Goal: Information Seeking & Learning: Learn about a topic

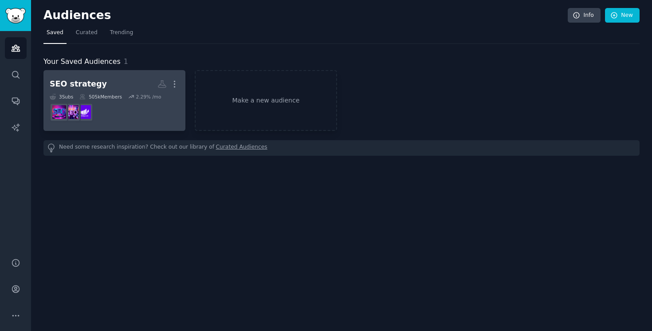
click at [139, 115] on dd at bounding box center [115, 112] width 130 height 25
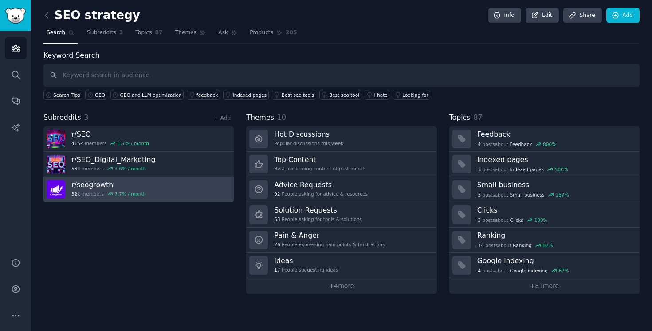
click at [146, 192] on link "r/ seogrowth 32k members 7.7 % / month" at bounding box center [138, 189] width 190 height 25
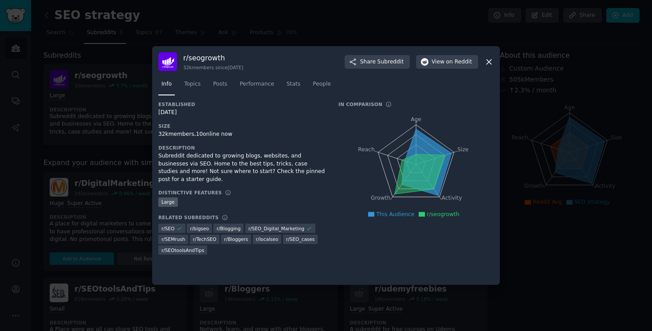
click at [489, 63] on icon at bounding box center [489, 61] width 5 height 5
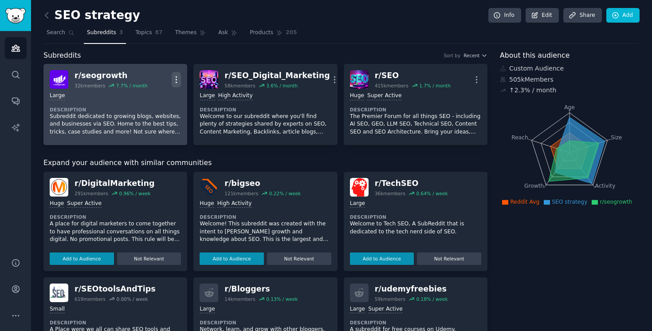
click at [177, 81] on icon "button" at bounding box center [176, 79] width 9 height 9
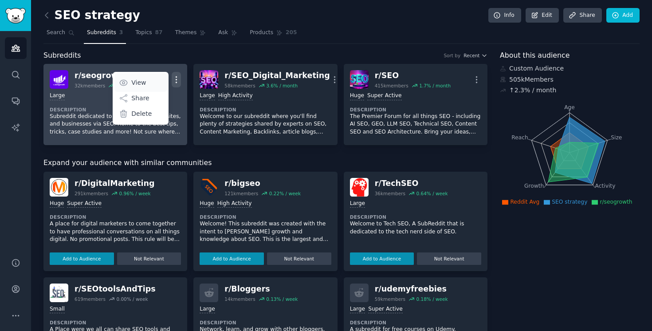
click at [149, 82] on link "View" at bounding box center [140, 82] width 53 height 19
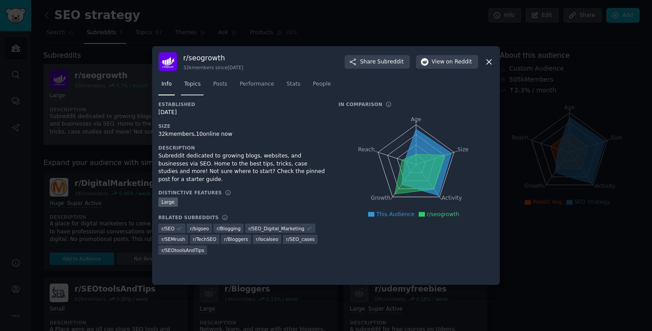
click at [190, 91] on link "Topics" at bounding box center [192, 86] width 23 height 18
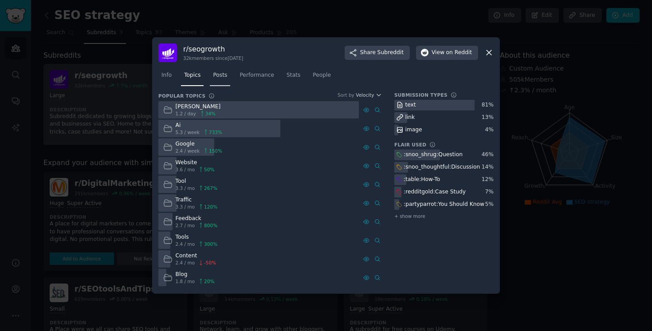
click at [223, 80] on link "Posts" at bounding box center [220, 77] width 20 height 18
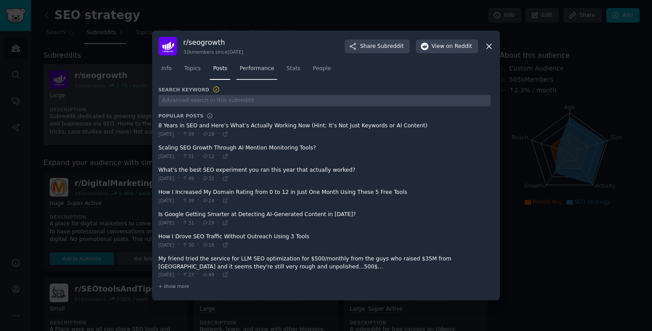
click at [265, 67] on span "Performance" at bounding box center [257, 69] width 35 height 8
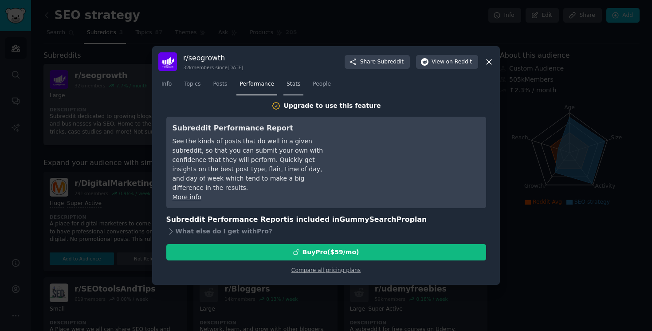
click at [292, 79] on link "Stats" at bounding box center [293, 86] width 20 height 18
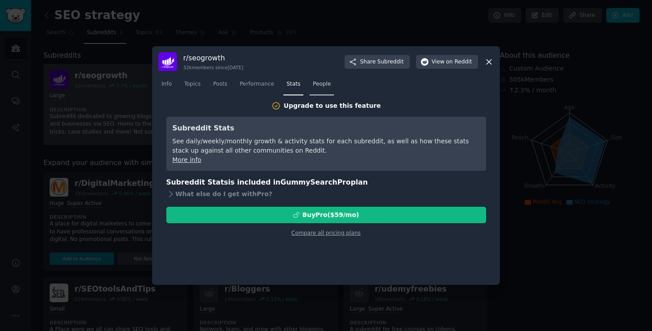
click at [321, 81] on span "People" at bounding box center [322, 84] width 18 height 8
click at [236, 86] on nav "Info Topics Posts Performance Stats People" at bounding box center [325, 86] width 335 height 18
click at [246, 86] on span "Performance" at bounding box center [257, 84] width 35 height 8
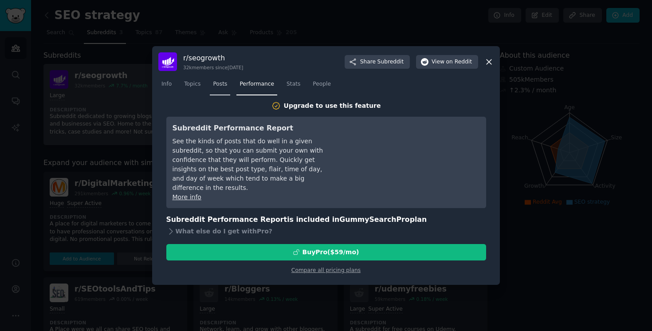
click at [220, 86] on span "Posts" at bounding box center [220, 84] width 14 height 8
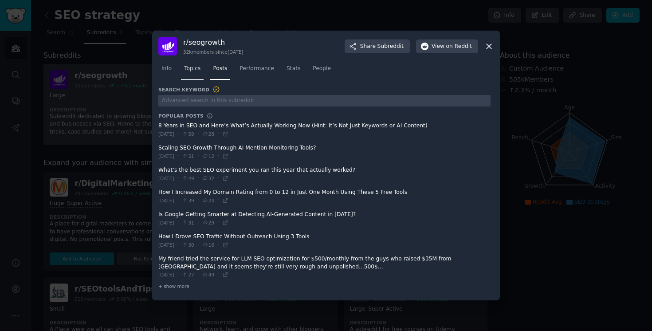
click at [195, 73] on link "Topics" at bounding box center [192, 71] width 23 height 18
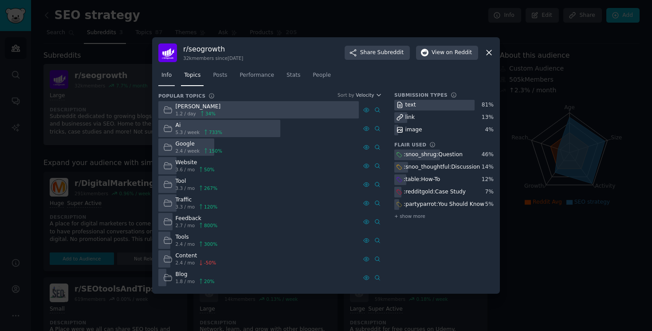
click at [169, 85] on link "Info" at bounding box center [166, 77] width 16 height 18
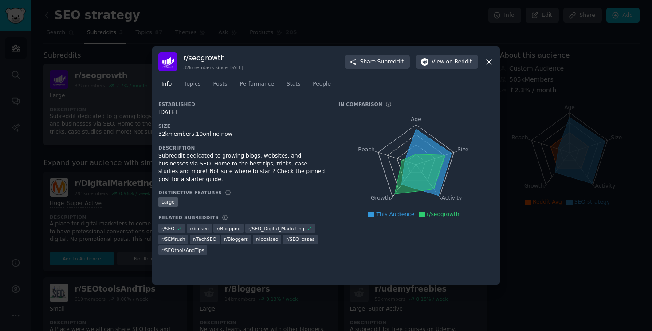
click at [205, 63] on div "r/ seogrowth 32k members since [DATE]" at bounding box center [213, 61] width 60 height 17
drag, startPoint x: 184, startPoint y: 59, endPoint x: 244, endPoint y: 59, distance: 60.8
click at [243, 59] on h3 "r/ seogrowth" at bounding box center [213, 57] width 60 height 9
copy h3 "r/ seogrowth"
click at [491, 63] on icon at bounding box center [488, 61] width 9 height 9
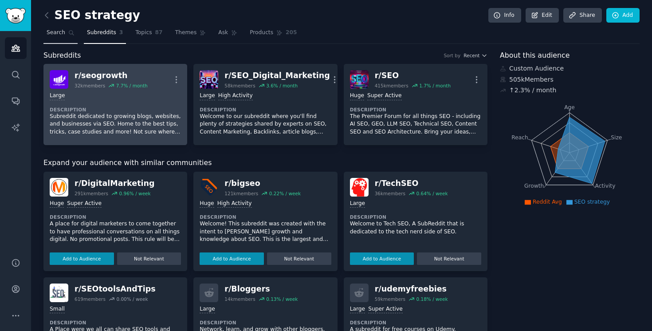
click at [67, 35] on link "Search" at bounding box center [60, 35] width 34 height 18
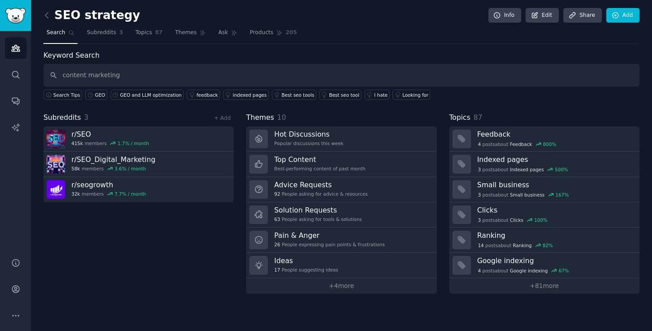
type input "content marketing"
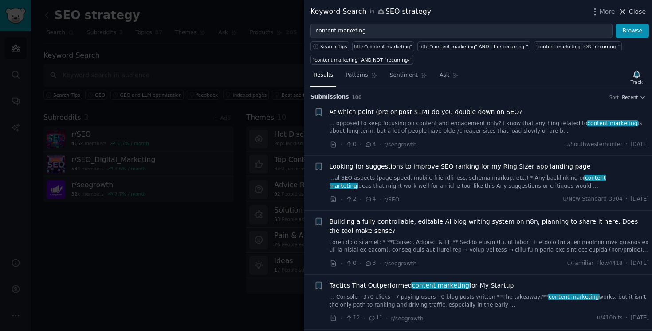
click at [624, 12] on icon at bounding box center [622, 11] width 9 height 9
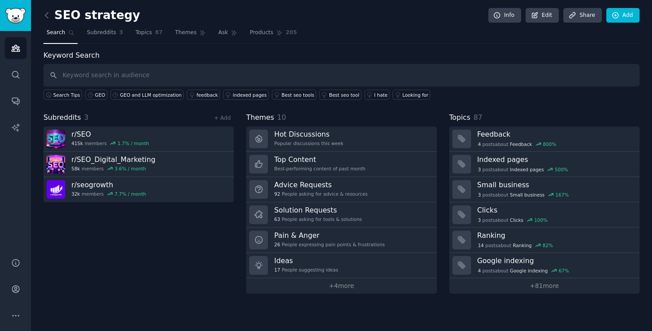
click at [54, 15] on h2 "SEO strategy" at bounding box center [91, 15] width 97 height 14
click at [47, 15] on icon at bounding box center [46, 15] width 9 height 9
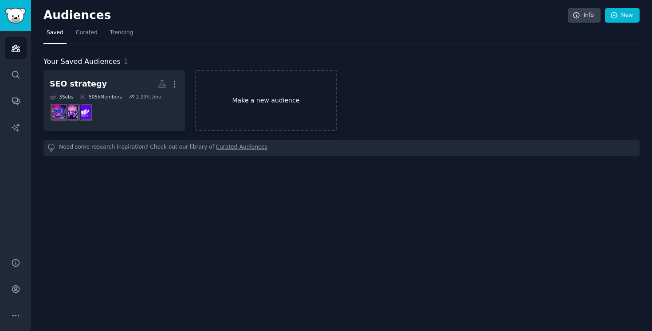
click at [250, 92] on link "Make a new audience" at bounding box center [266, 100] width 142 height 61
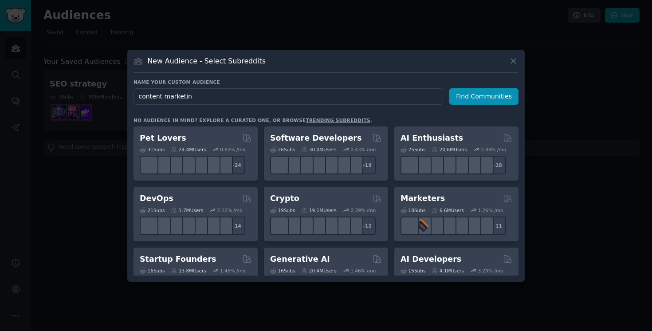
type input "content marketing"
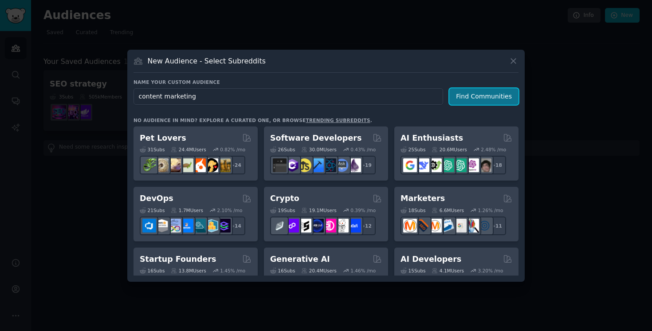
click at [482, 93] on button "Find Communities" at bounding box center [483, 96] width 69 height 16
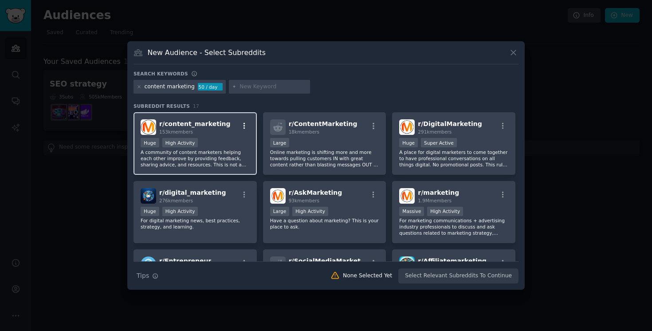
click at [244, 128] on icon "button" at bounding box center [244, 126] width 8 height 8
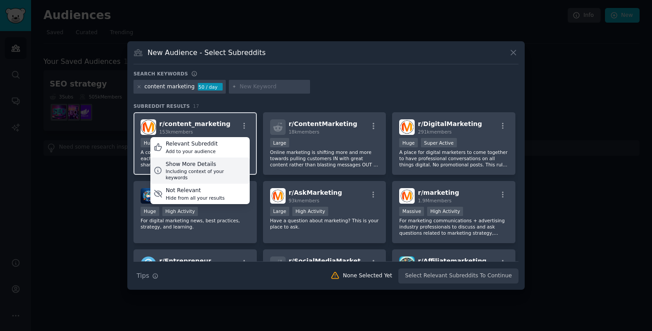
click at [209, 162] on div "Show More Details" at bounding box center [205, 165] width 81 height 8
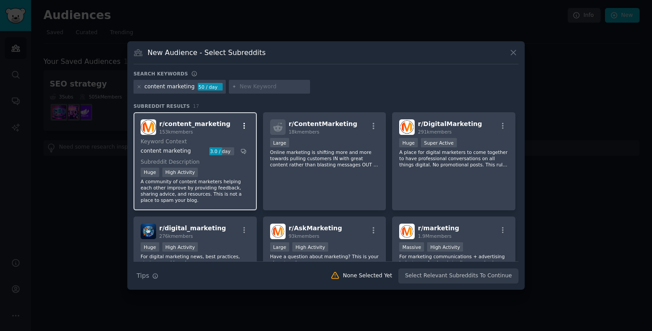
click at [243, 129] on icon "button" at bounding box center [244, 126] width 8 height 8
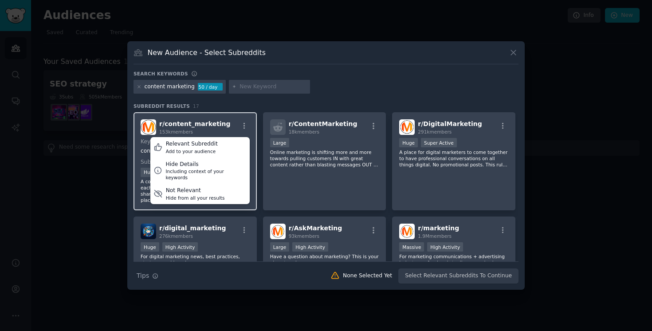
click at [198, 126] on span "r/ content_marketing" at bounding box center [194, 123] width 71 height 7
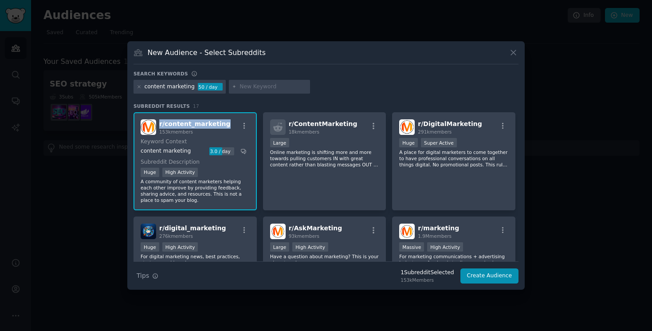
drag, startPoint x: 159, startPoint y: 122, endPoint x: 225, endPoint y: 121, distance: 66.1
click at [225, 121] on div "r/ content_marketing 153k members" at bounding box center [195, 127] width 109 height 16
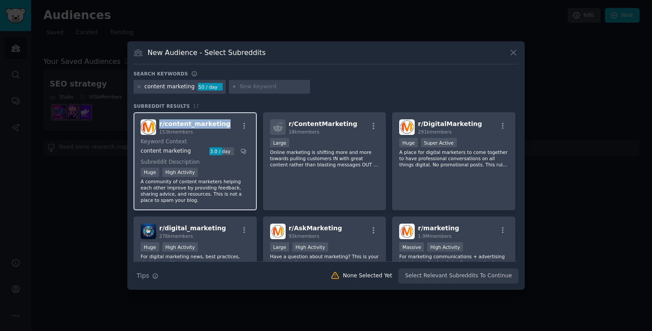
copy span "r/ content_marketing"
